Goal: Task Accomplishment & Management: Manage account settings

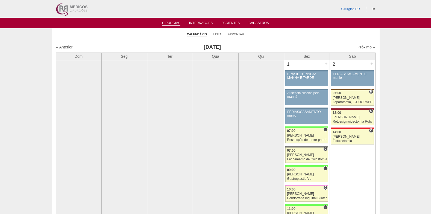
click at [362, 48] on link "Próximo »" at bounding box center [366, 47] width 17 height 4
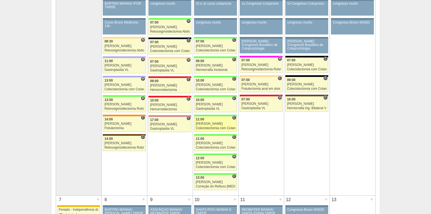
scroll to position [109, 0]
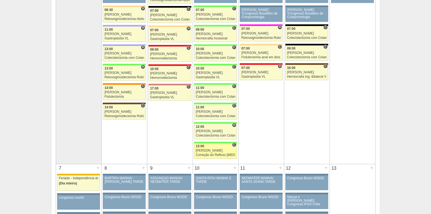
click at [210, 151] on div "[PERSON_NAME]" at bounding box center [216, 151] width 40 height 4
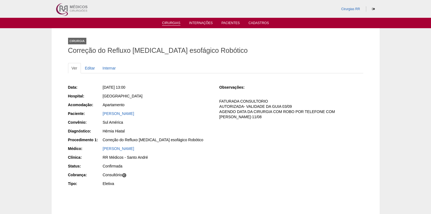
click at [170, 24] on link "Cirurgias" at bounding box center [171, 23] width 18 height 5
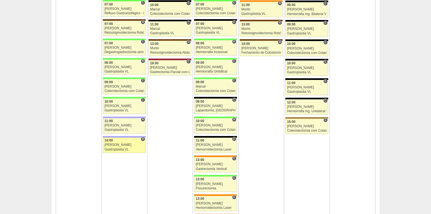
scroll to position [902, 0]
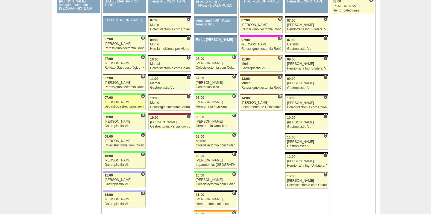
click at [116, 99] on div "07:00" at bounding box center [124, 98] width 40 height 4
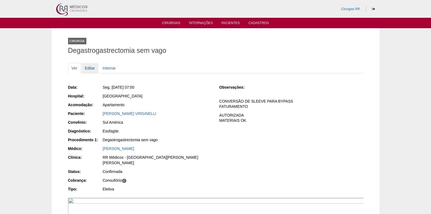
click at [90, 68] on link "Editar" at bounding box center [89, 68] width 17 height 10
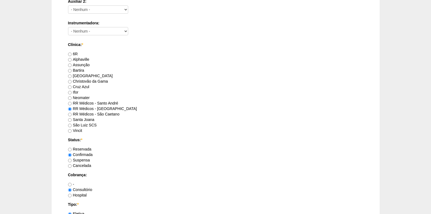
scroll to position [355, 0]
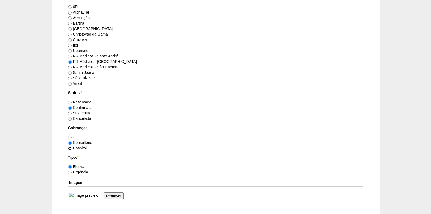
click at [71, 148] on input "Hospital" at bounding box center [70, 149] width 4 height 4
radio input "true"
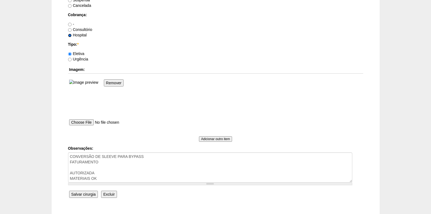
scroll to position [492, 0]
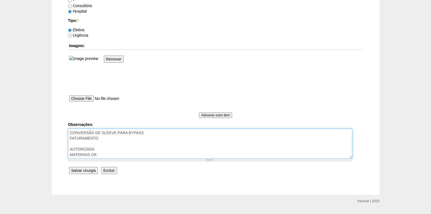
click at [101, 140] on textarea "CONVERSÃO DE SLEEVE PARA BYPASS FATURAMENTO AUTORIZADA MATERIAIS OK" at bounding box center [210, 143] width 284 height 30
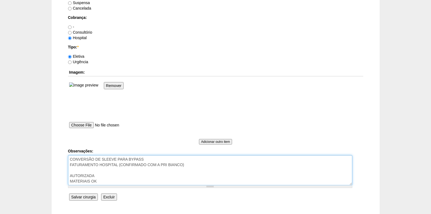
scroll to position [479, 0]
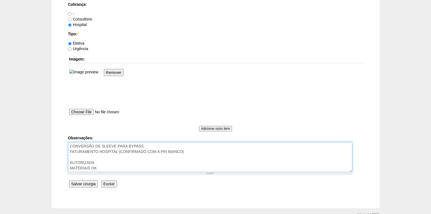
type textarea "CONVERSÃO DE SLEEVE PARA BYPASS FATURAMENTO HOSPITAL (CONFIRMADO COM A PRI BIAN…"
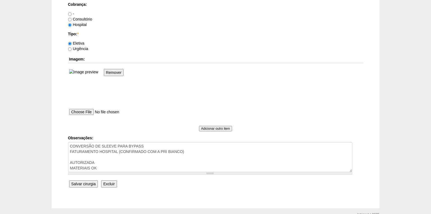
click at [85, 181] on input "Salvar cirurgia" at bounding box center [83, 183] width 29 height 7
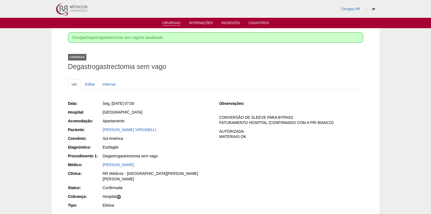
click at [170, 25] on link "Cirurgias" at bounding box center [171, 23] width 18 height 5
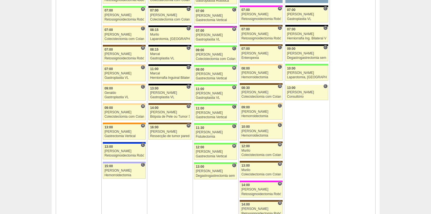
scroll to position [383, 0]
